Goal: Task Accomplishment & Management: Use online tool/utility

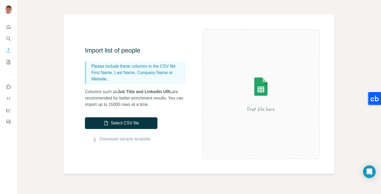
scroll to position [24, 0]
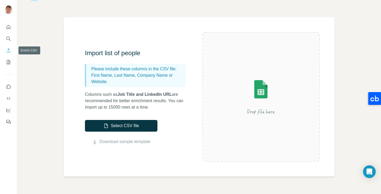
click at [9, 50] on icon "Enrich CSV" at bounding box center [8, 50] width 5 height 5
click at [10, 39] on icon "Search" at bounding box center [8, 38] width 5 height 5
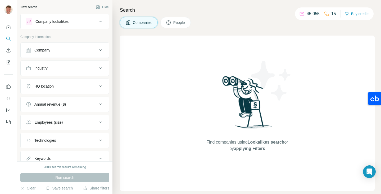
click at [140, 23] on span "Companies" at bounding box center [142, 22] width 19 height 5
click at [71, 50] on div "Company" at bounding box center [62, 49] width 72 height 5
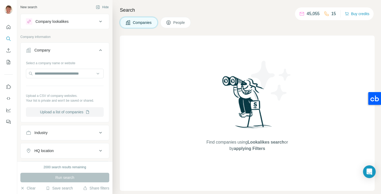
click at [64, 112] on button "Upload a list of companies" at bounding box center [65, 112] width 78 height 10
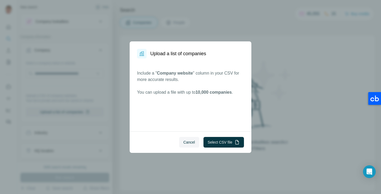
click at [269, 90] on div "Upload a list of companies Include a " Company website " column in your CSV for…" at bounding box center [190, 97] width 381 height 194
click at [188, 142] on span "Cancel" at bounding box center [190, 141] width 12 height 5
